Goal: Transaction & Acquisition: Subscribe to service/newsletter

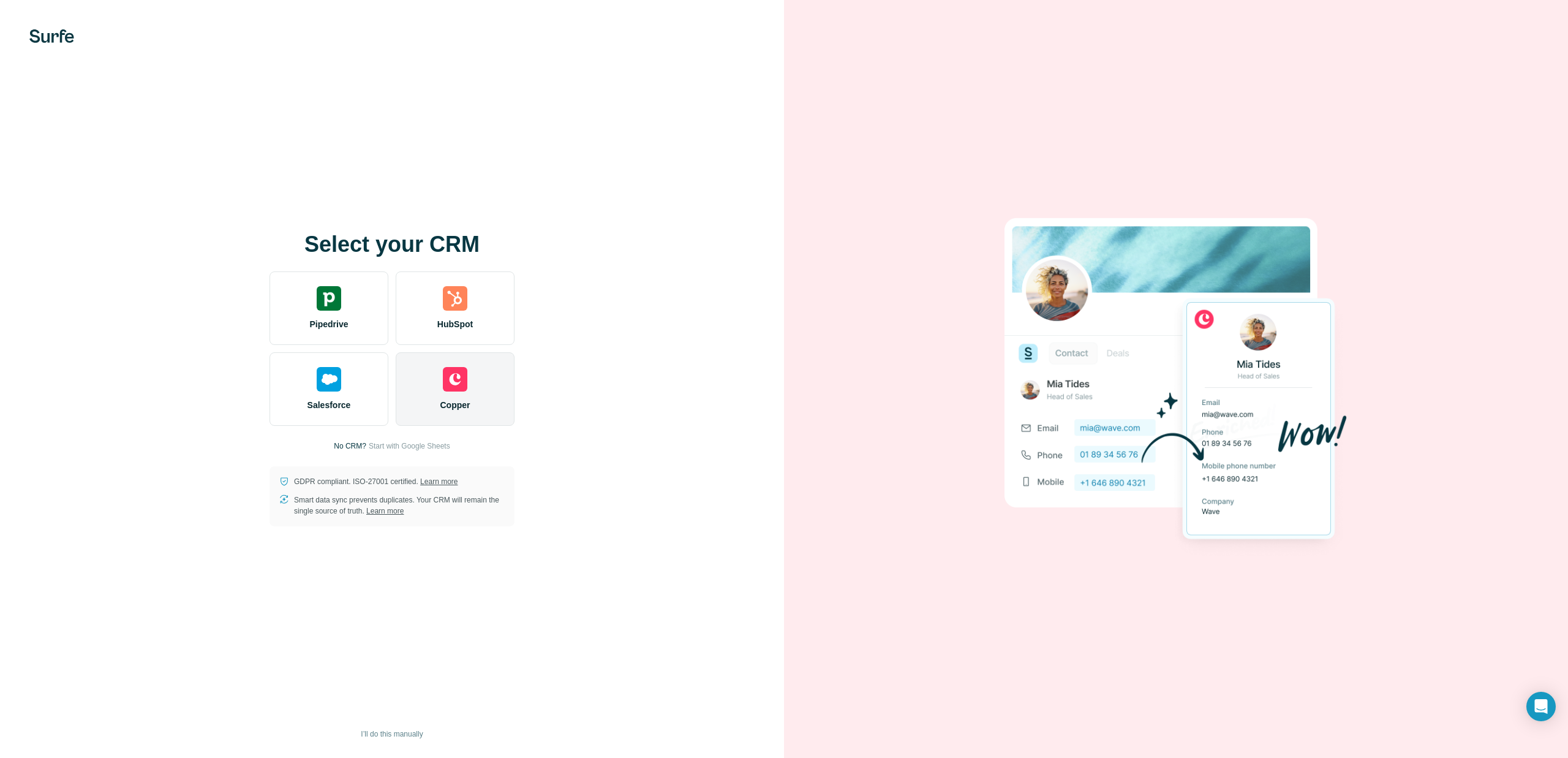
click at [451, 381] on img at bounding box center [455, 380] width 25 height 25
click at [452, 374] on img at bounding box center [455, 380] width 25 height 25
click at [450, 378] on img at bounding box center [455, 380] width 25 height 25
click at [449, 395] on div "Copper" at bounding box center [455, 389] width 119 height 74
click at [312, 360] on div "Salesforce" at bounding box center [329, 389] width 119 height 74
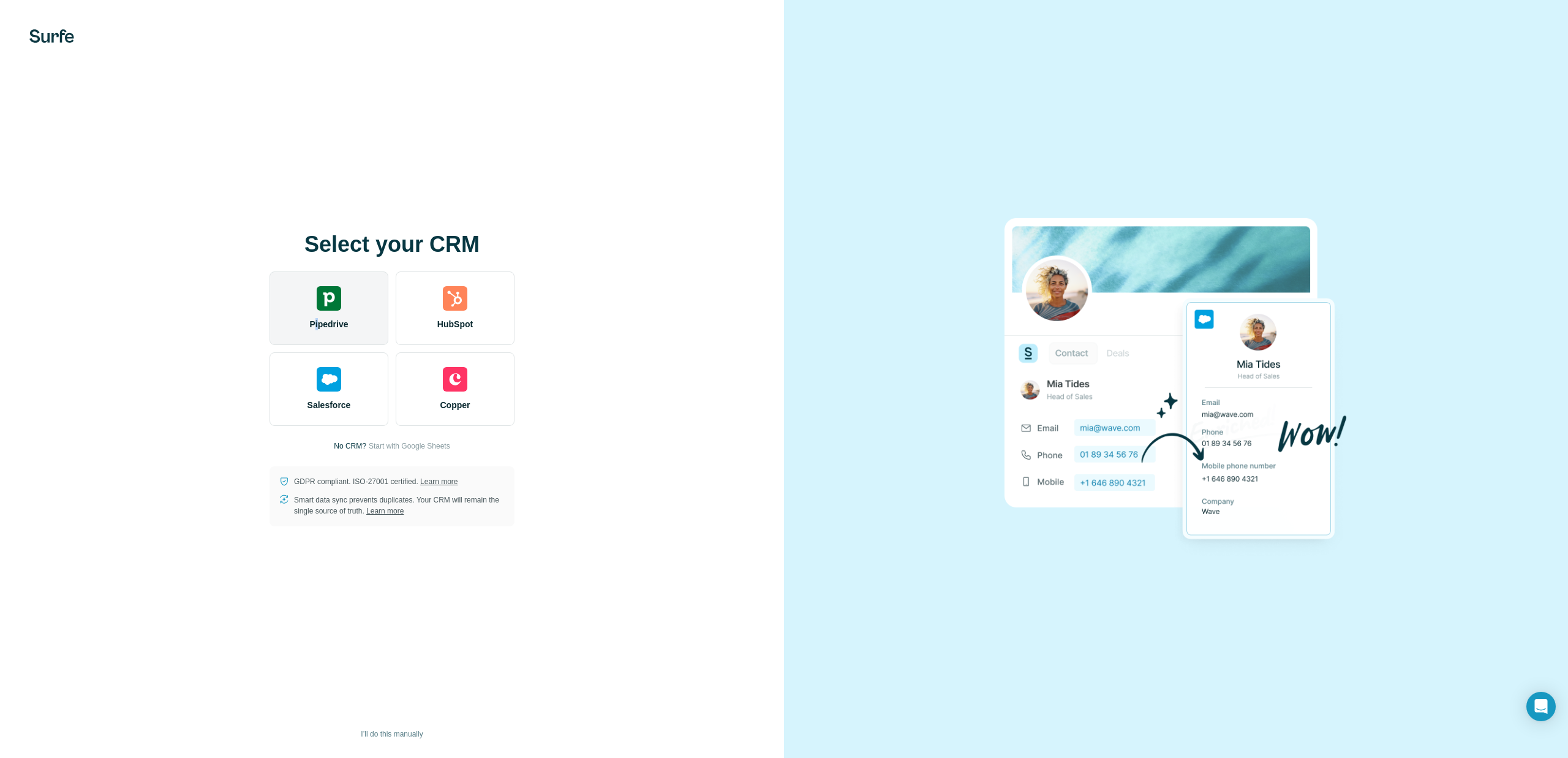
click at [316, 329] on div "Pipedrive" at bounding box center [329, 309] width 119 height 74
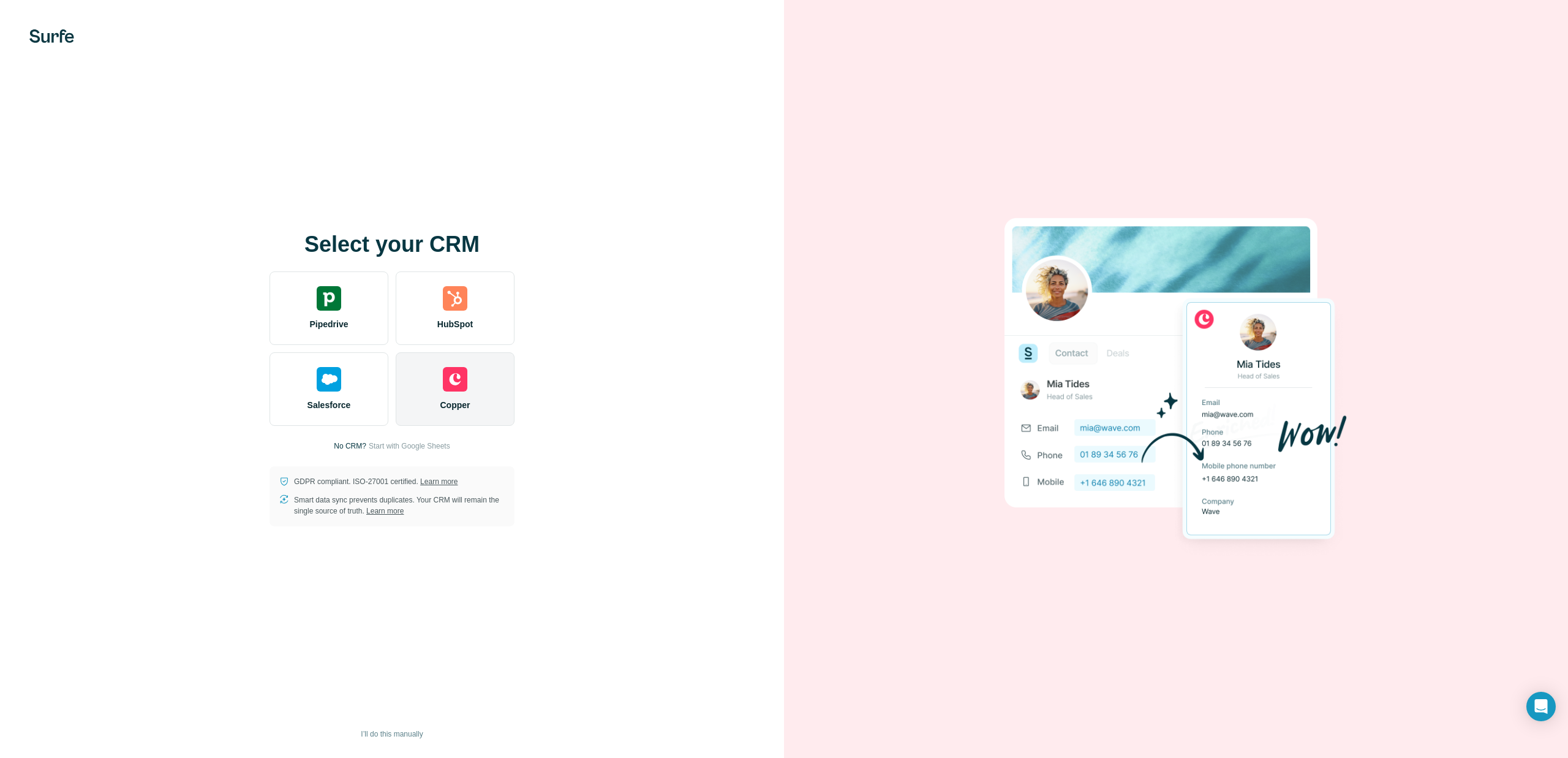
click at [452, 387] on img at bounding box center [455, 380] width 25 height 25
click at [455, 393] on div "Copper" at bounding box center [455, 389] width 119 height 74
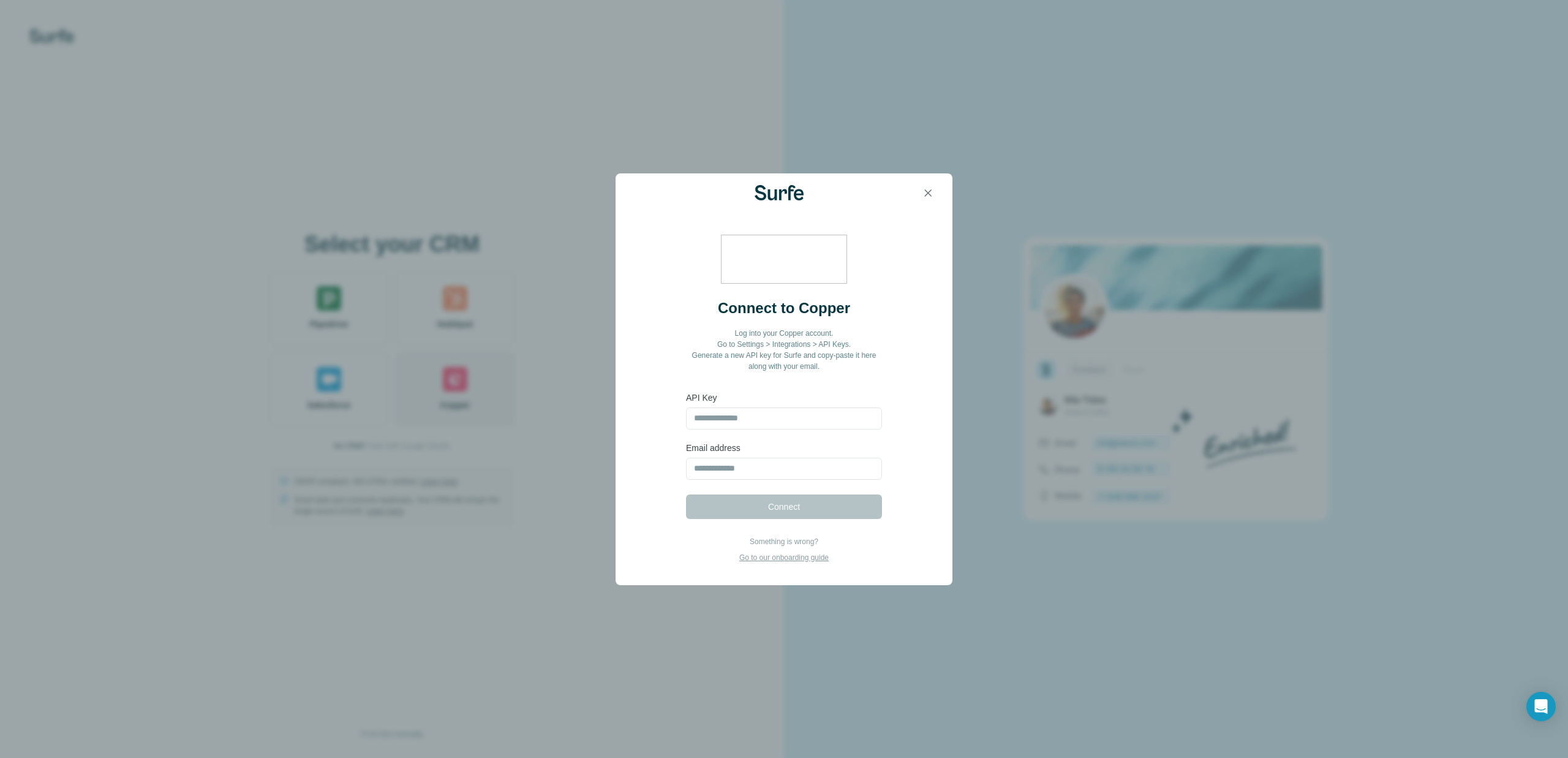
click at [455, 393] on div "Connect to Copper Log into your Copper account. Go to Settings > Integrations >…" at bounding box center [784, 379] width 1568 height 758
drag, startPoint x: 690, startPoint y: 430, endPoint x: 705, endPoint y: 424, distance: 16.2
click at [691, 430] on form "API Key Email address Connect" at bounding box center [783, 455] width 196 height 127
click at [705, 424] on input "text" at bounding box center [783, 418] width 196 height 22
type input "**********"
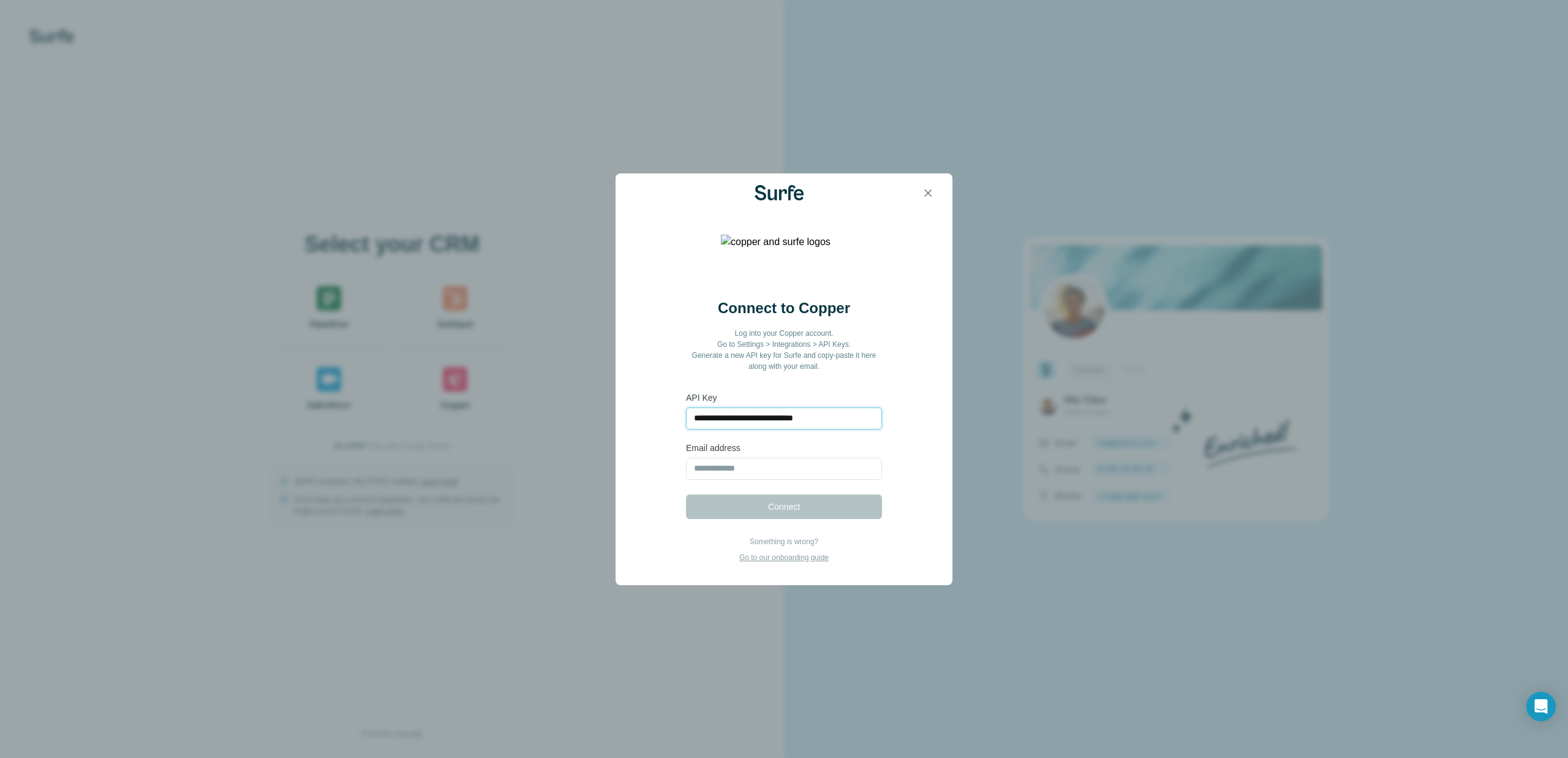
click at [753, 420] on input "**********" at bounding box center [783, 418] width 196 height 22
